Goal: Navigation & Orientation: Find specific page/section

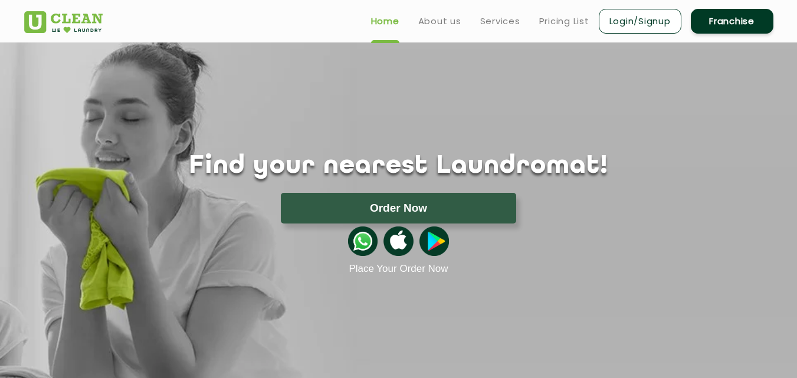
click at [381, 80] on div "Find your nearest Laundromat! Please select the location Order Now Place Your O…" at bounding box center [398, 158] width 767 height 233
click at [393, 167] on h1 "Find your nearest Laundromat!" at bounding box center [398, 167] width 767 height 30
click at [505, 145] on div "Find your nearest Laundromat! Please select the location Order Now Place Your O…" at bounding box center [398, 158] width 767 height 233
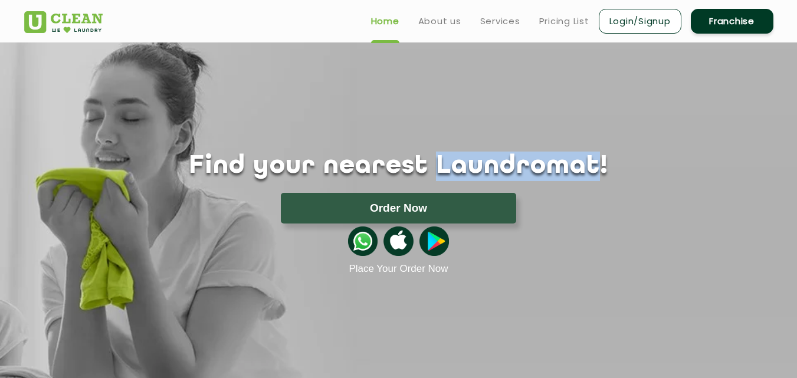
click at [505, 145] on div "Find your nearest Laundromat! Please select the location Order Now Place Your O…" at bounding box center [398, 158] width 767 height 233
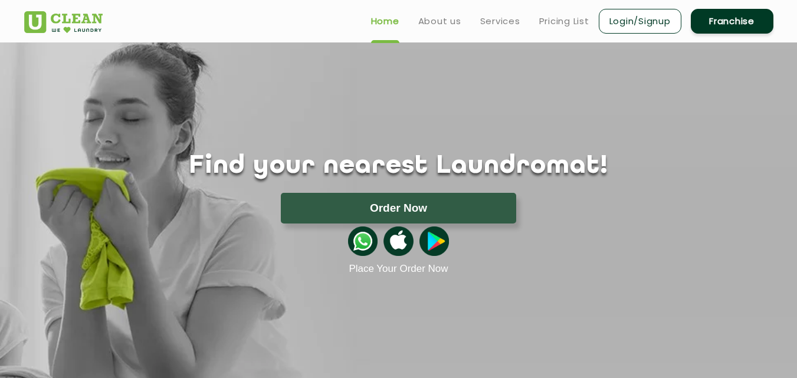
click at [249, 165] on h1 "Find your nearest Laundromat!" at bounding box center [398, 167] width 767 height 30
click at [516, 147] on div "Find your nearest Laundromat! Please select the location Order Now Place Your O…" at bounding box center [398, 158] width 767 height 233
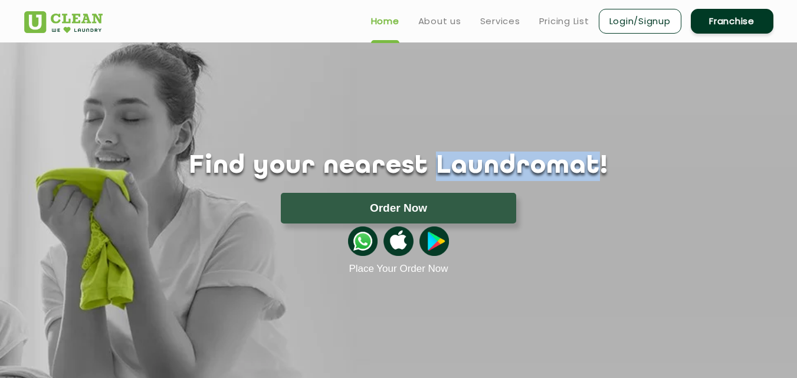
click at [516, 147] on div "Find your nearest Laundromat! Please select the location Order Now Place Your O…" at bounding box center [398, 158] width 767 height 233
click at [563, 165] on h1 "Find your nearest Laundromat!" at bounding box center [398, 167] width 767 height 30
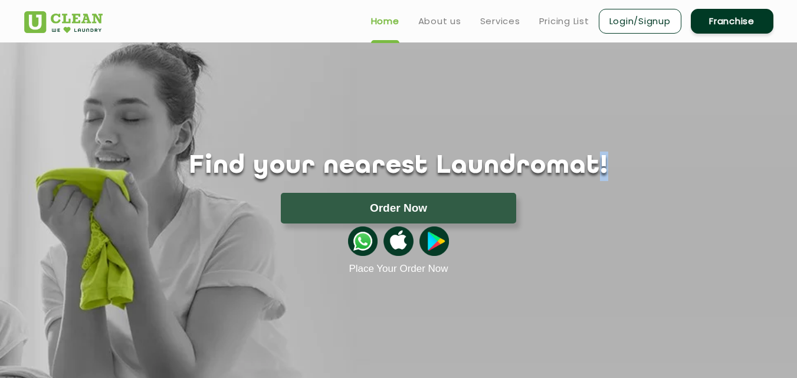
click at [563, 165] on h1 "Find your nearest Laundromat!" at bounding box center [398, 167] width 767 height 30
